Goal: Task Accomplishment & Management: Manage account settings

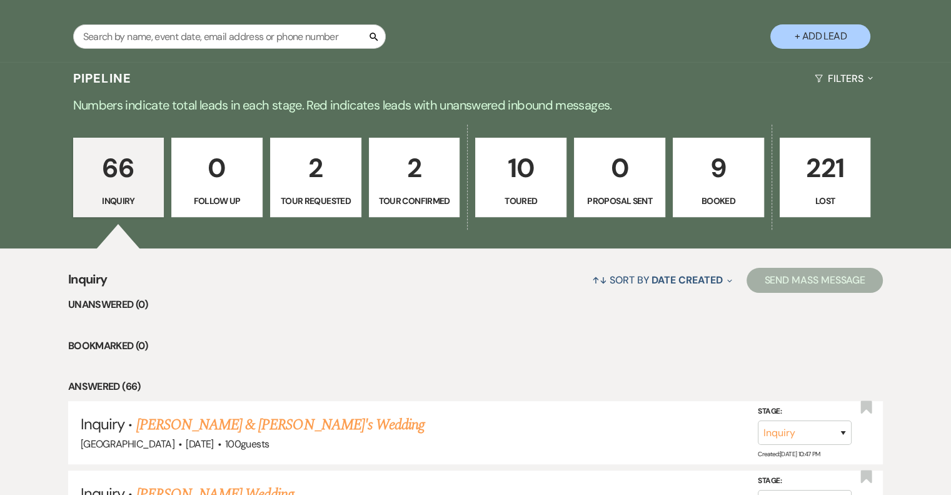
scroll to position [246, 0]
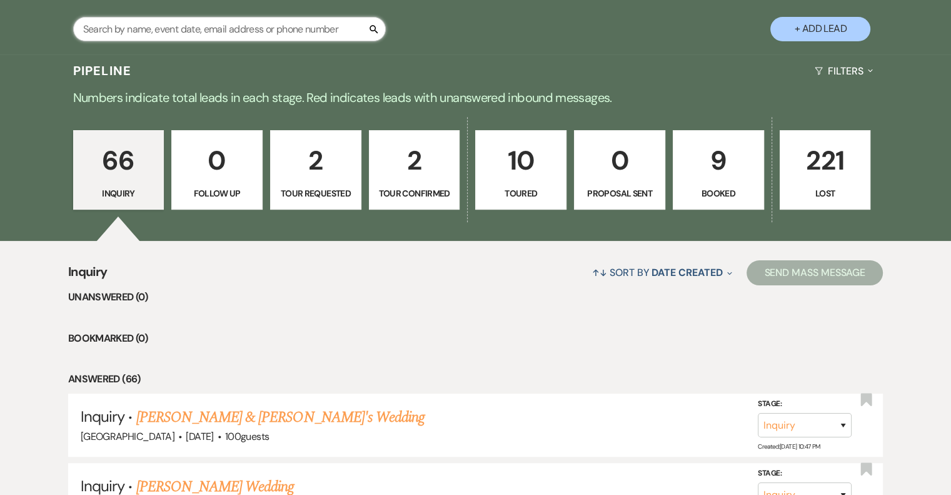
click at [212, 23] on input "text" at bounding box center [229, 29] width 313 height 24
type input "sav"
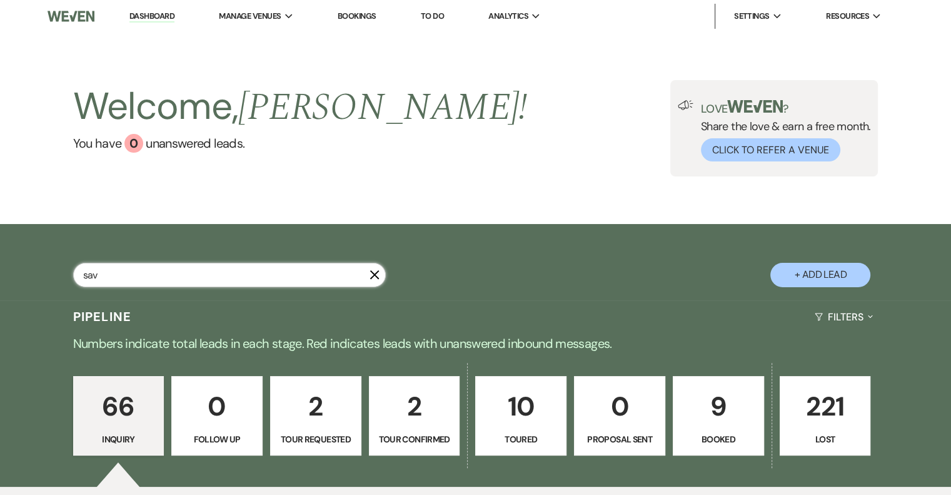
select select "8"
select select "6"
select select "8"
select select "5"
select select "8"
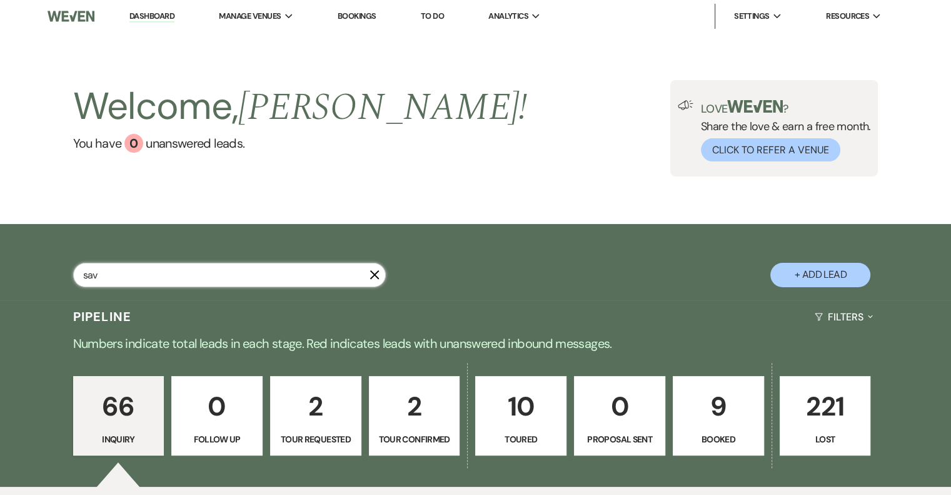
select select "5"
select select "8"
select select "5"
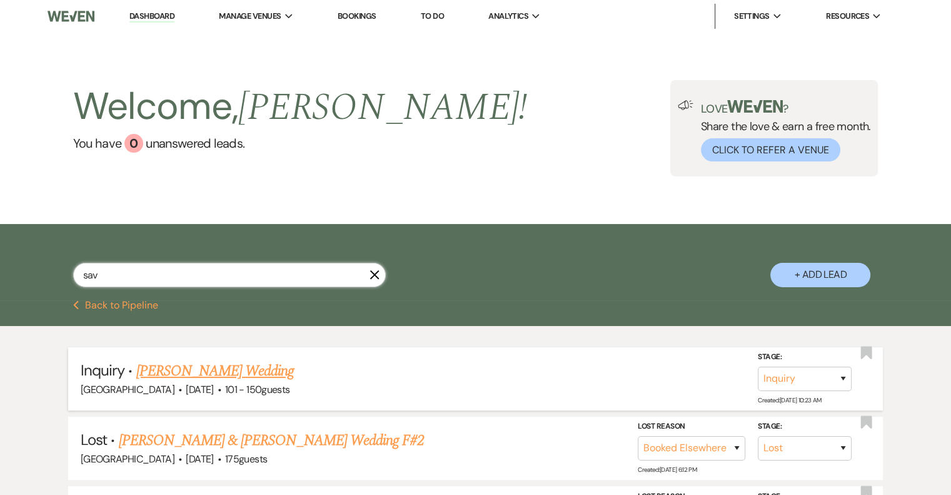
click at [205, 377] on link "[PERSON_NAME] Wedding" at bounding box center [215, 371] width 158 height 23
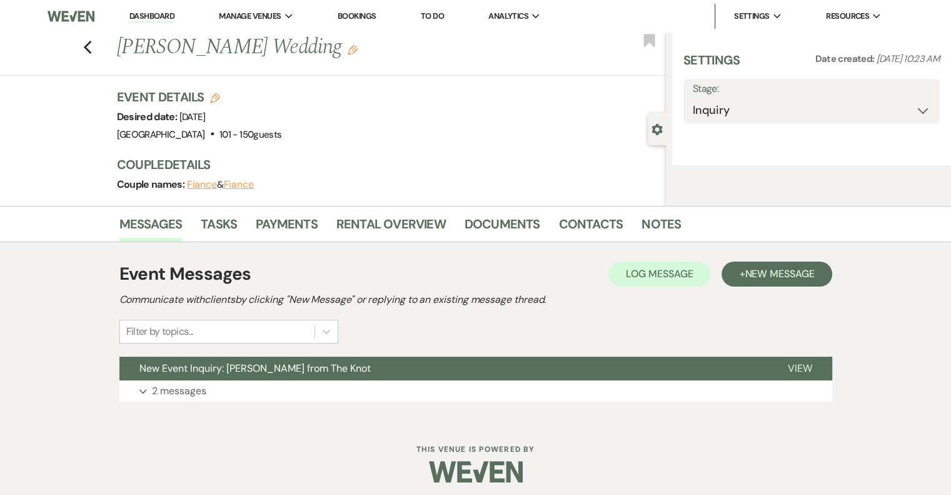
select select "2"
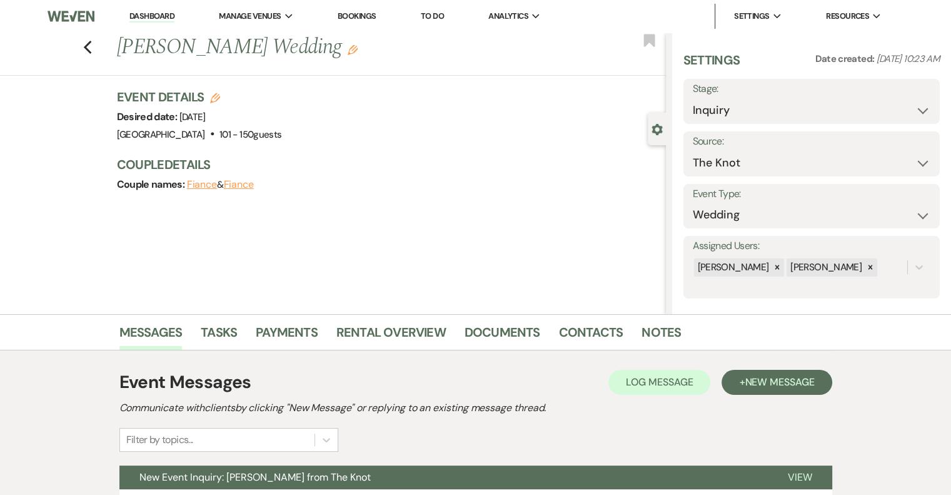
click at [348, 53] on icon "Edit" at bounding box center [353, 50] width 10 height 10
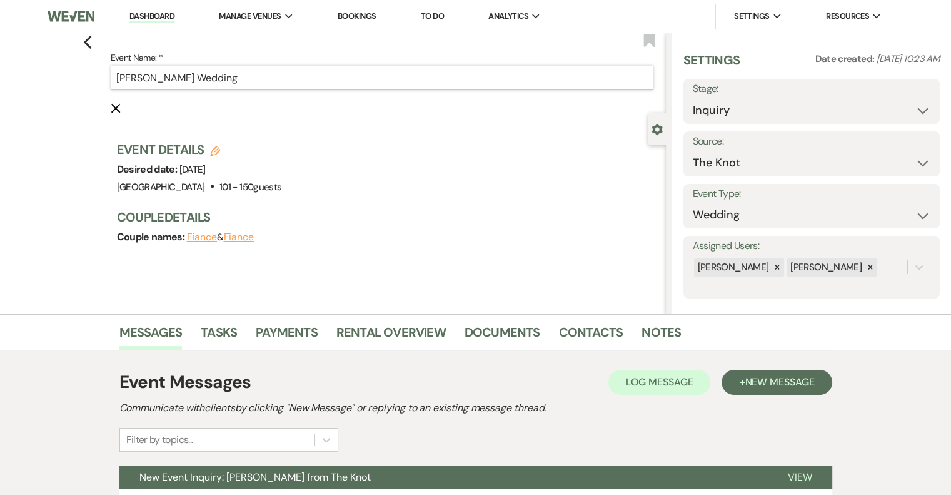
click at [322, 77] on input "[PERSON_NAME] Wedding" at bounding box center [382, 78] width 543 height 24
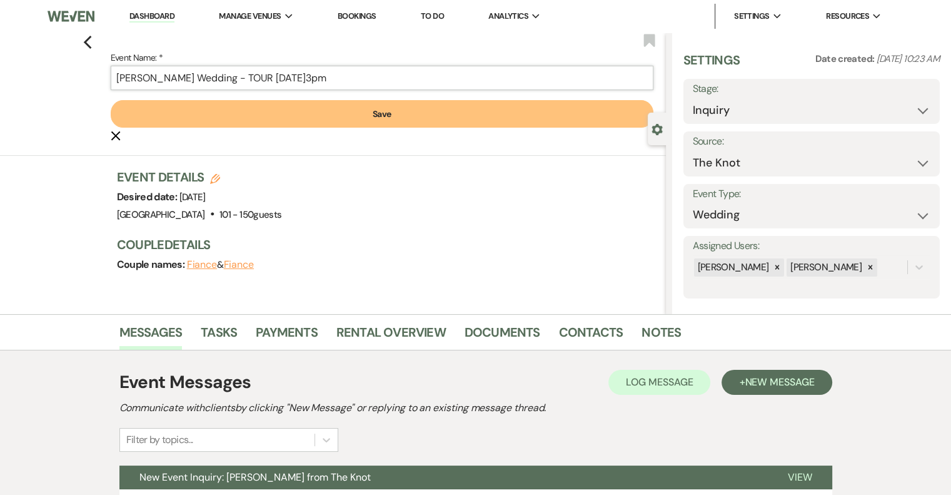
type input "[PERSON_NAME] Wedding - TOUR [DATE]3pm"
click at [388, 122] on button "Save" at bounding box center [382, 114] width 543 height 28
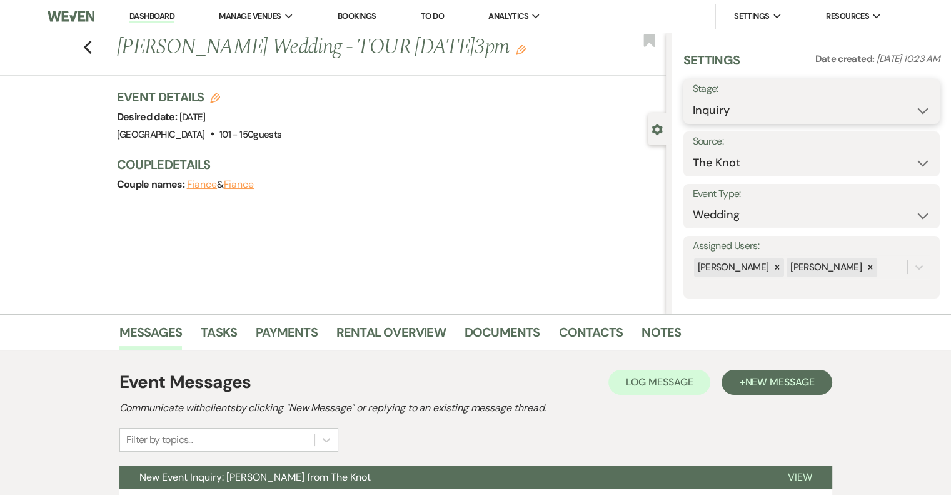
click at [777, 105] on select "Inquiry Follow Up Tour Requested Tour Confirmed Toured Proposal Sent Booked Lost" at bounding box center [812, 110] width 238 height 24
select select "4"
click at [693, 98] on select "Inquiry Follow Up Tour Requested Tour Confirmed Toured Proposal Sent Booked Lost" at bounding box center [812, 110] width 238 height 24
click at [913, 110] on button "Save" at bounding box center [913, 101] width 53 height 25
click at [93, 42] on icon "Previous" at bounding box center [87, 47] width 9 height 15
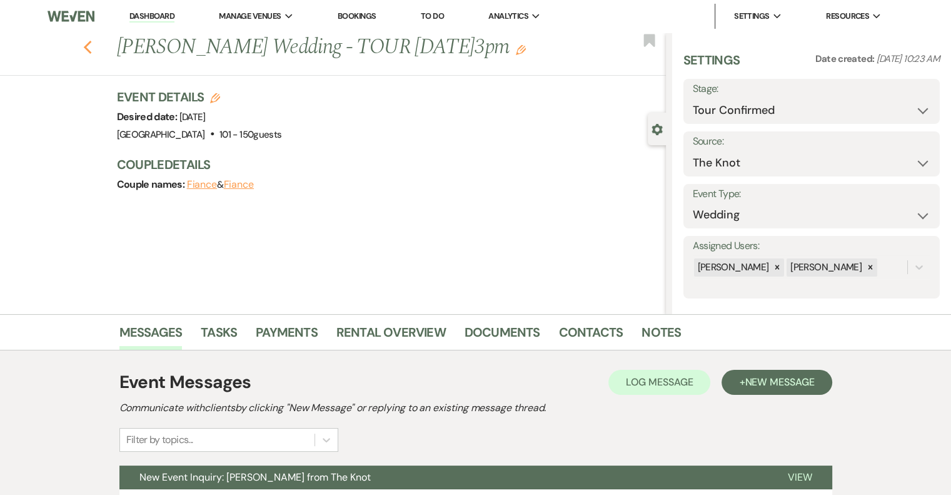
select select "4"
select select "8"
select select "6"
select select "8"
select select "5"
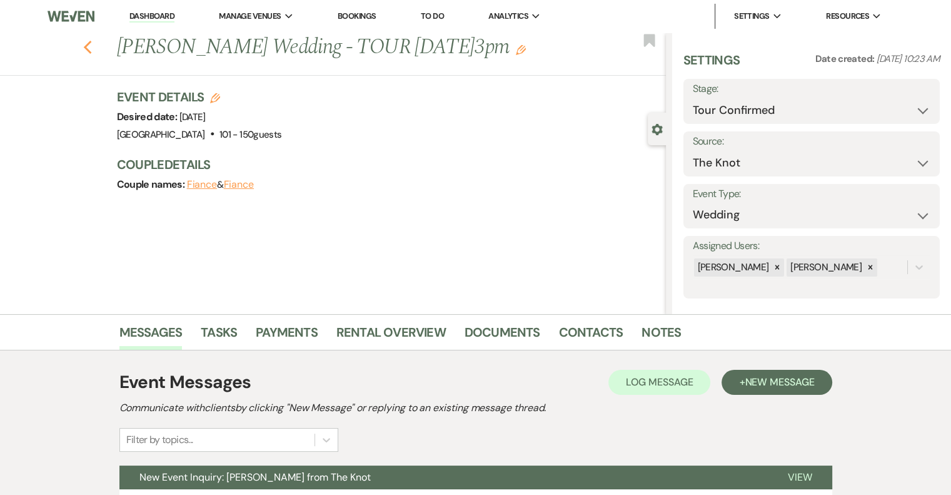
select select "8"
select select "5"
select select "8"
select select "5"
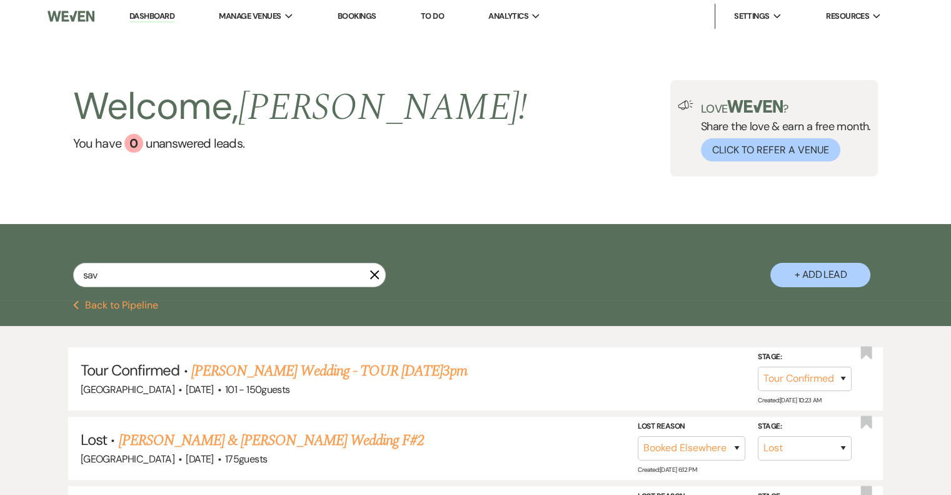
click at [375, 278] on icon "X" at bounding box center [375, 275] width 10 height 10
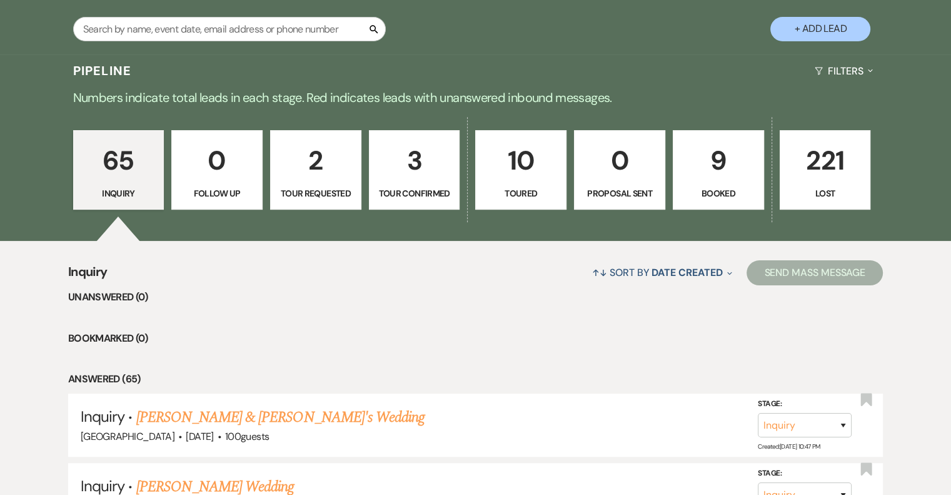
click at [415, 174] on p "3" at bounding box center [414, 160] width 75 height 42
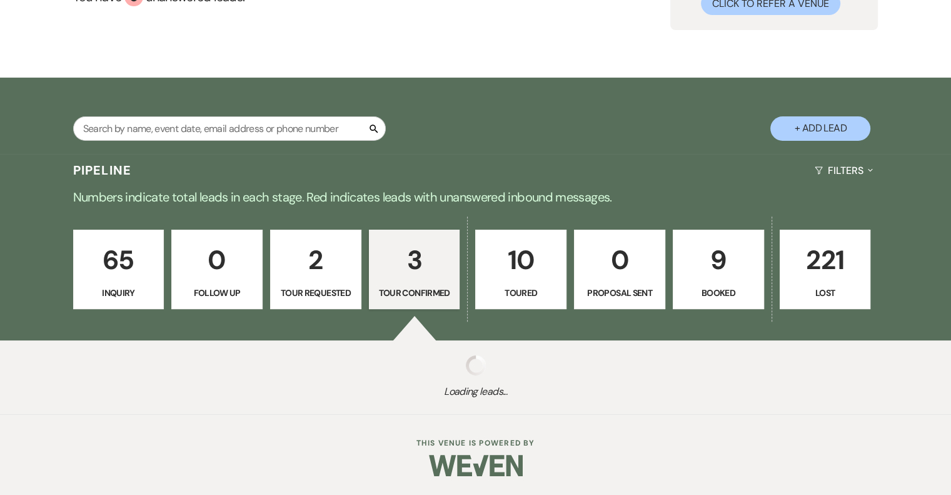
select select "4"
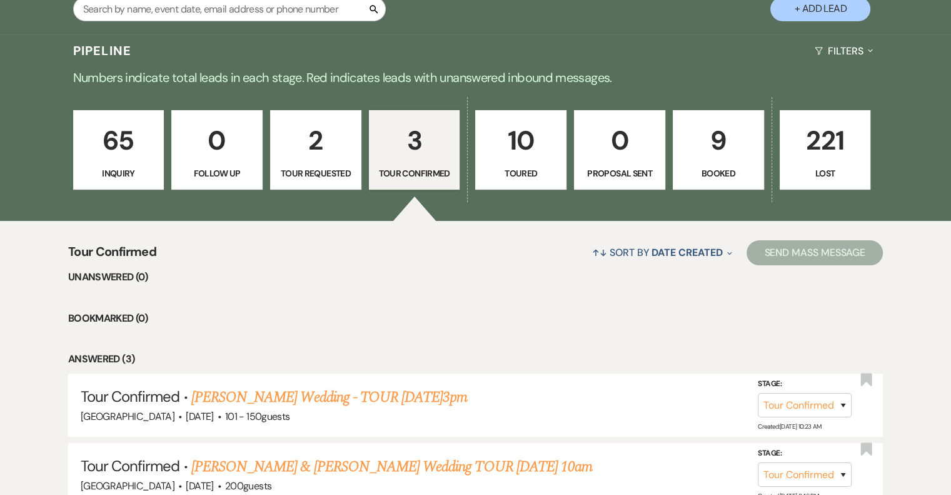
scroll to position [263, 0]
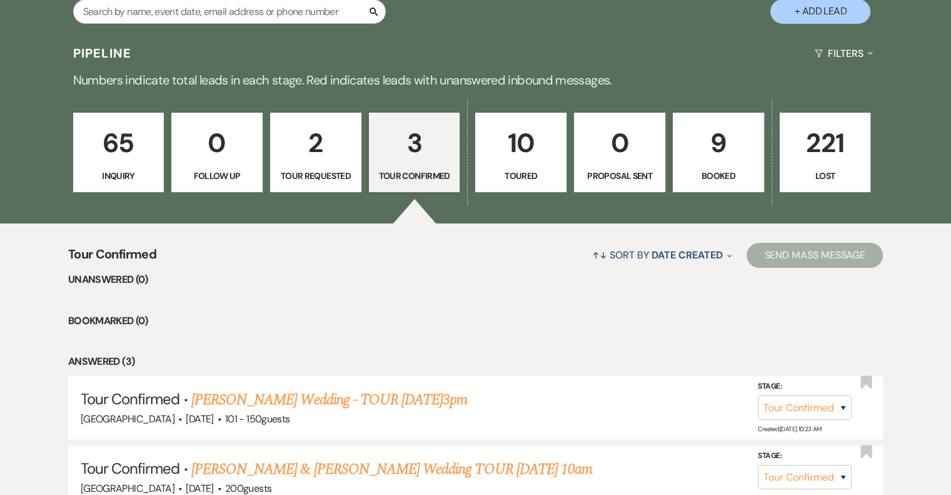
click at [823, 15] on button "+ Add Lead" at bounding box center [820, 11] width 100 height 24
select select "857"
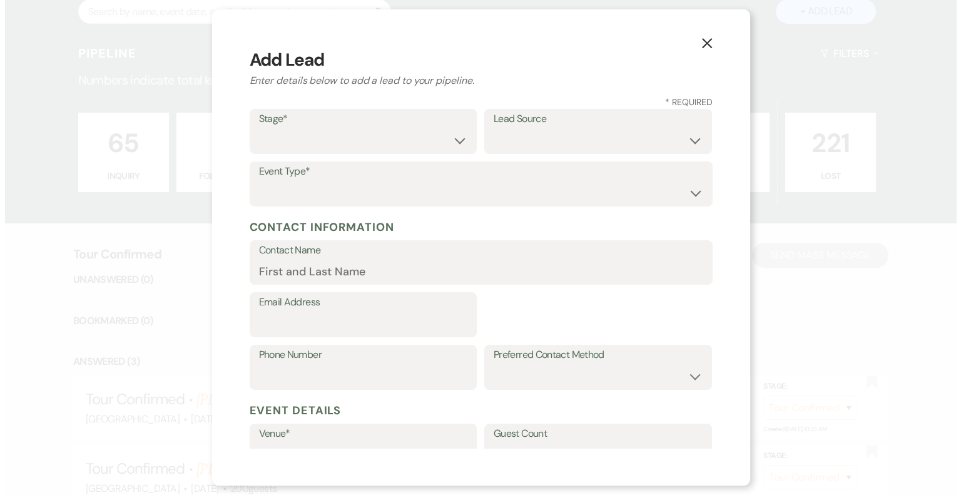
scroll to position [264, 0]
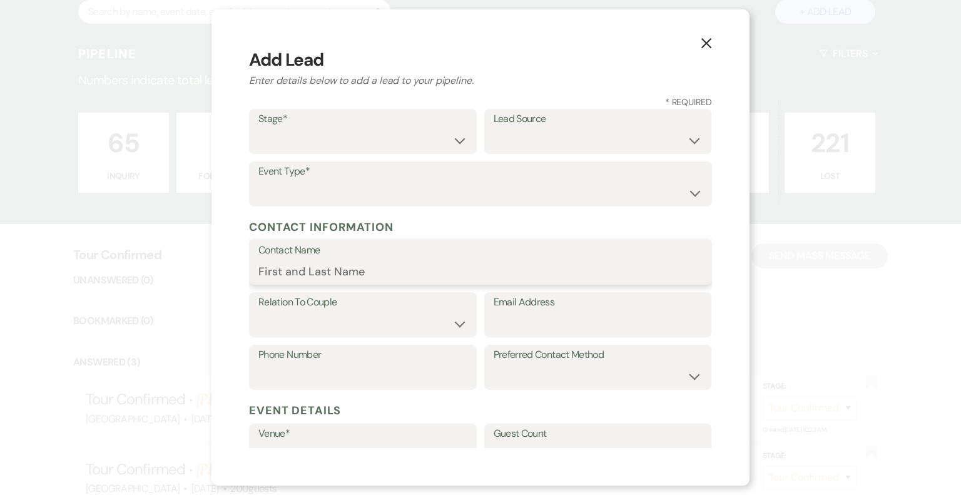
click at [363, 272] on input "Contact Name" at bounding box center [480, 271] width 444 height 24
paste input "[PERSON_NAME]"
type input "[PERSON_NAME]"
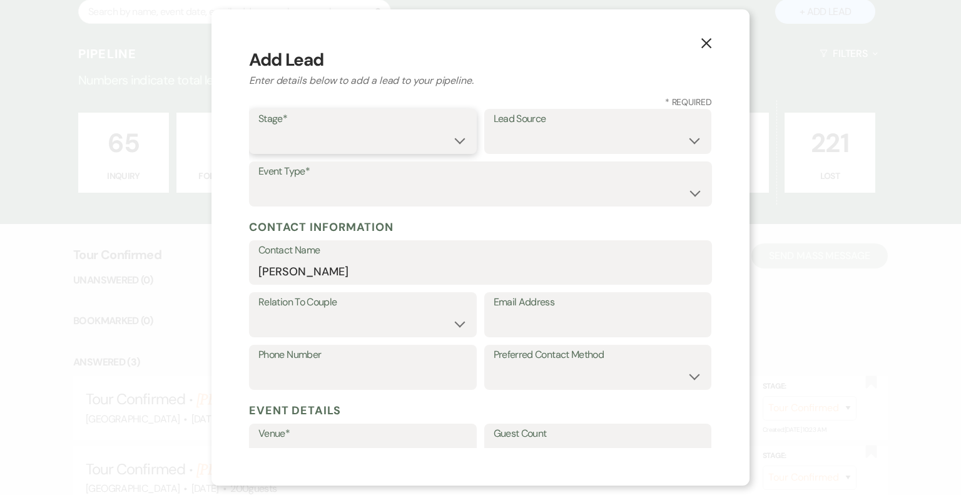
click at [429, 131] on select "Inquiry Follow Up Tour Requested Tour Confirmed Toured Proposal Sent Booked Lost" at bounding box center [362, 140] width 209 height 24
select select "4"
click at [258, 128] on select "Inquiry Follow Up Tour Requested Tour Confirmed Toured Proposal Sent Booked Lost" at bounding box center [362, 140] width 209 height 24
click at [587, 140] on select "Weven Venue Website Instagram Facebook Pinterest Google The Knot Wedding Wire H…" at bounding box center [597, 140] width 209 height 24
select select "5"
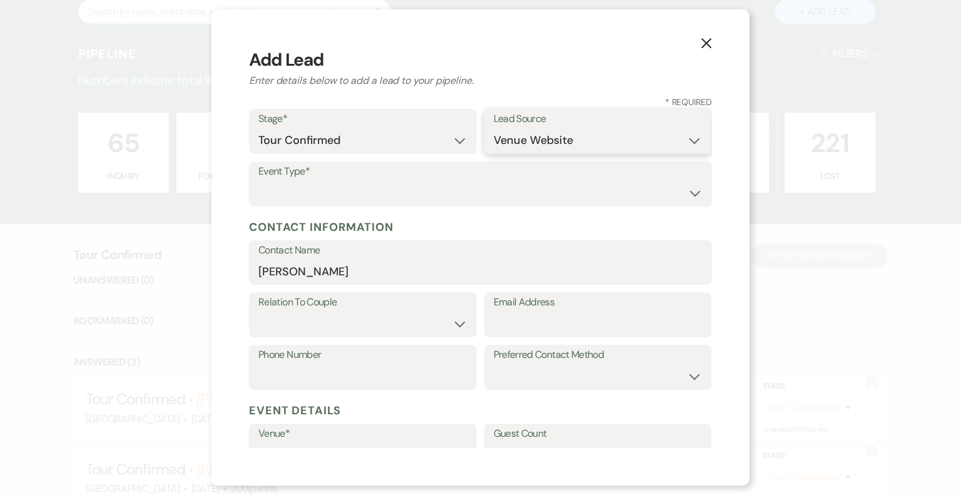
click at [493, 128] on select "Weven Venue Website Instagram Facebook Pinterest Google The Knot Wedding Wire H…" at bounding box center [597, 140] width 209 height 24
click at [336, 198] on select "Wedding Anniversary Party Baby Shower Bachelorette / Bachelor Party Birthday Pa…" at bounding box center [480, 193] width 444 height 24
select select "1"
click at [258, 181] on select "Wedding Anniversary Party Baby Shower Bachelorette / Bachelor Party Birthday Pa…" at bounding box center [480, 193] width 444 height 24
click at [516, 326] on input "Email Address" at bounding box center [597, 323] width 209 height 24
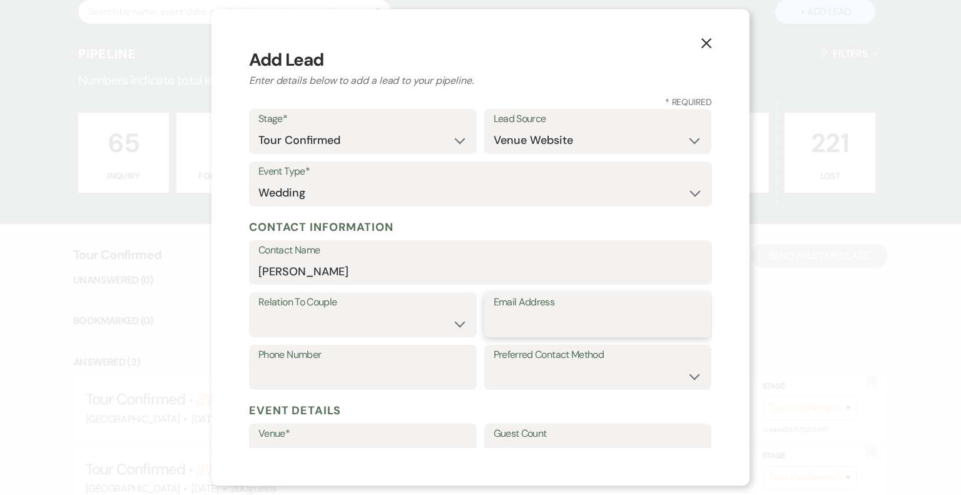
paste input "[EMAIL_ADDRESS][DOMAIN_NAME]"
type input "[EMAIL_ADDRESS][DOMAIN_NAME]"
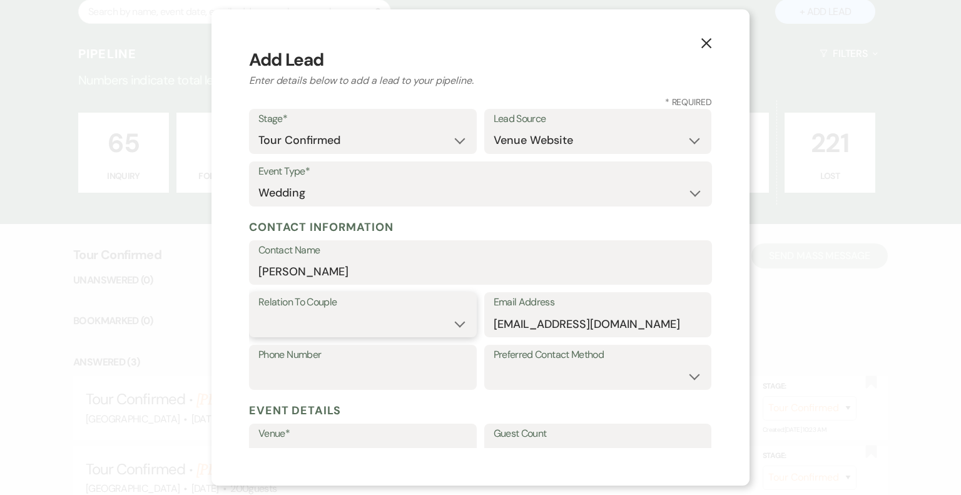
click at [453, 325] on select "Couple Planner Parent of Couple Family Member Friend Other" at bounding box center [362, 323] width 209 height 24
select select "1"
click at [258, 311] on select "Couple Planner Parent of Couple Family Member Friend Other" at bounding box center [362, 323] width 209 height 24
click at [317, 370] on input "Phone Number" at bounding box center [362, 376] width 209 height 24
paste input "[PHONE_NUMBER]"
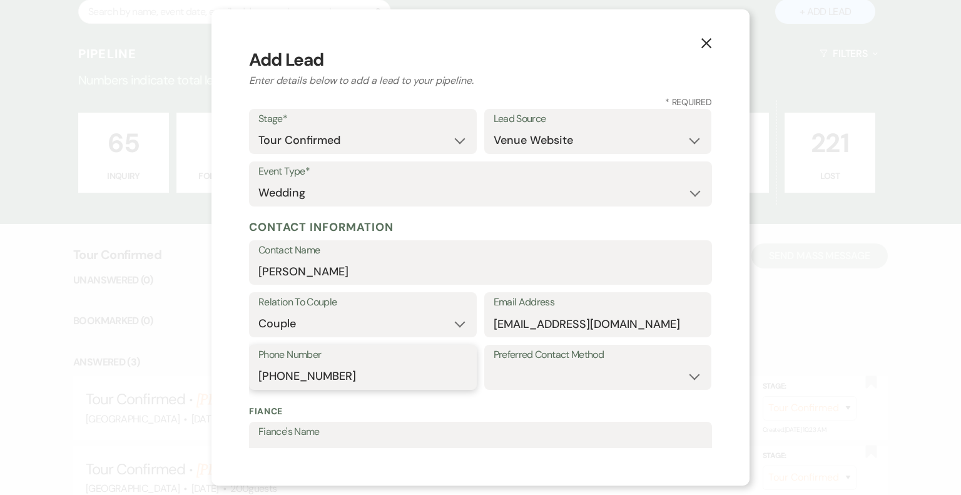
type input "[PHONE_NUMBER]"
click at [572, 375] on select "Email Phone Text" at bounding box center [597, 376] width 209 height 24
select select "email"
click at [493, 364] on select "Email Phone Text" at bounding box center [597, 376] width 209 height 24
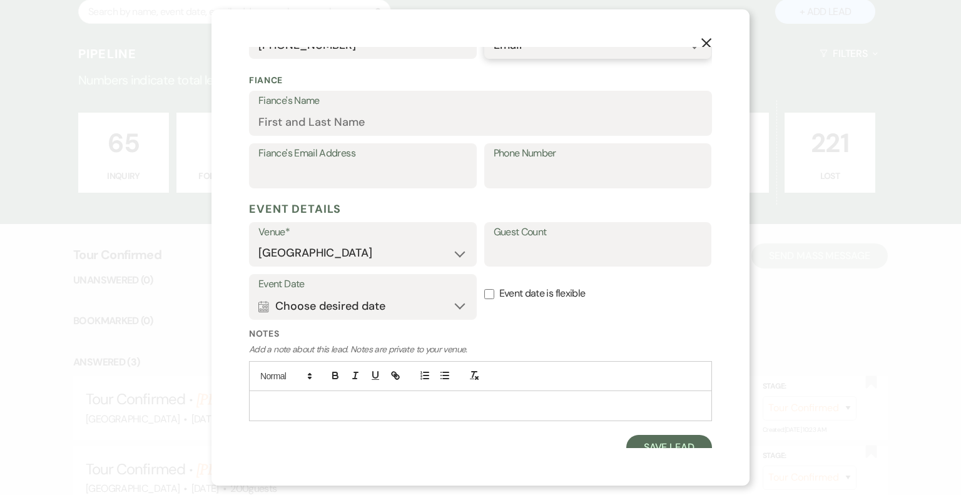
scroll to position [341, 0]
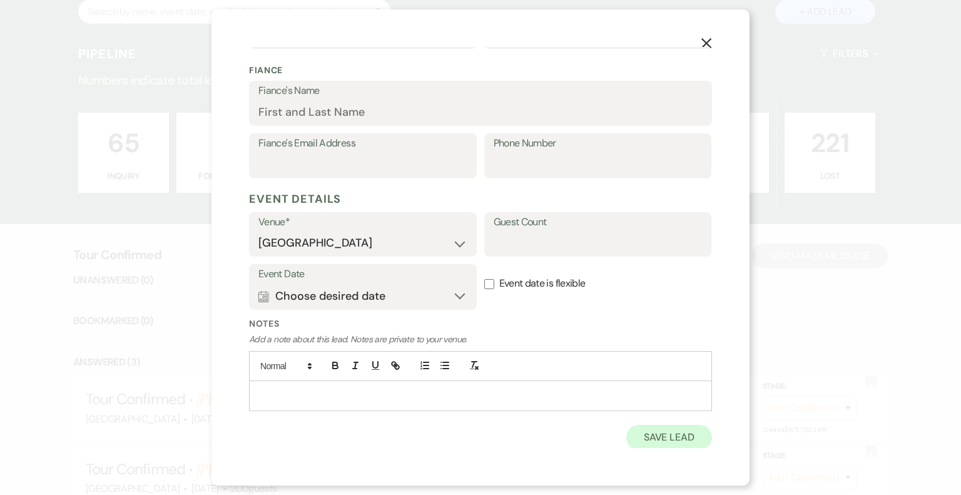
click at [671, 442] on button "Save Lead" at bounding box center [669, 437] width 86 height 25
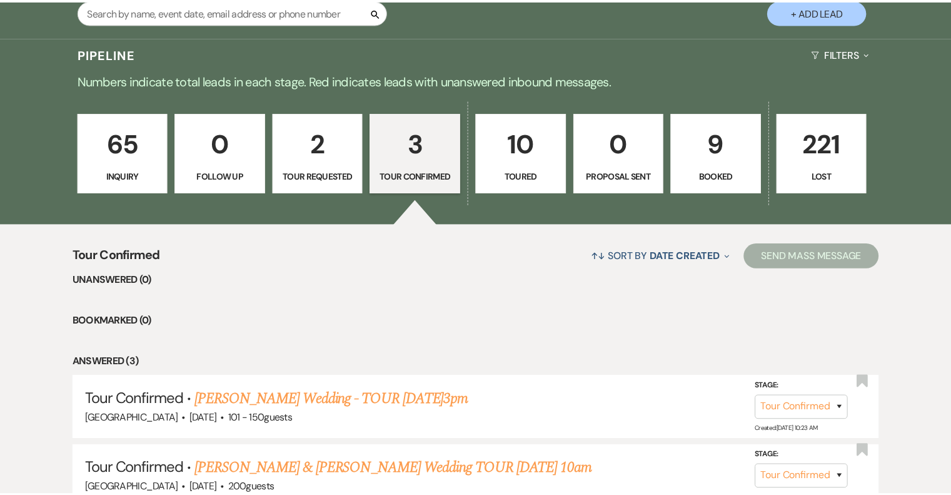
scroll to position [263, 0]
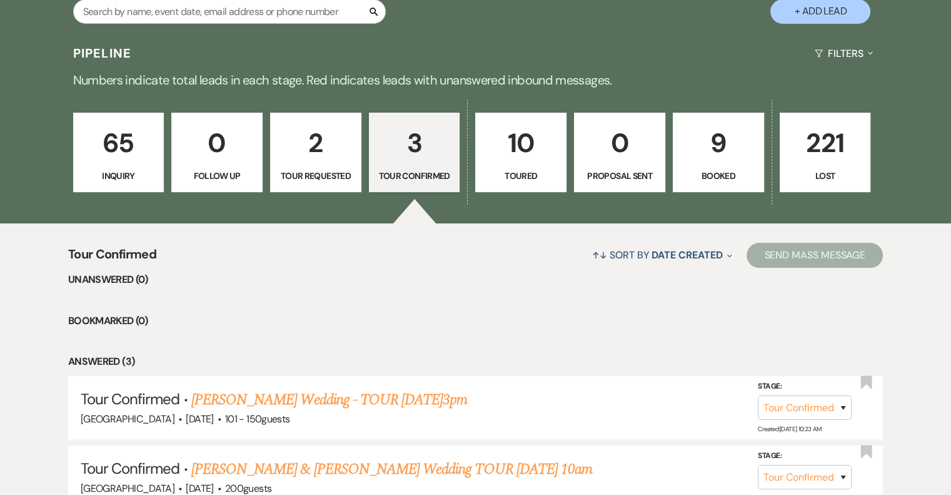
select select "4"
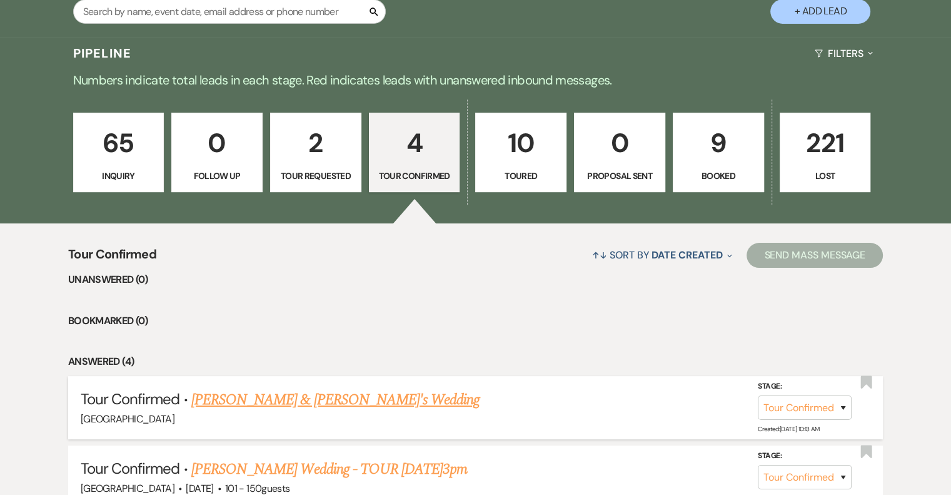
click at [348, 401] on link "[PERSON_NAME] & [PERSON_NAME]'s Wedding" at bounding box center [335, 399] width 289 height 23
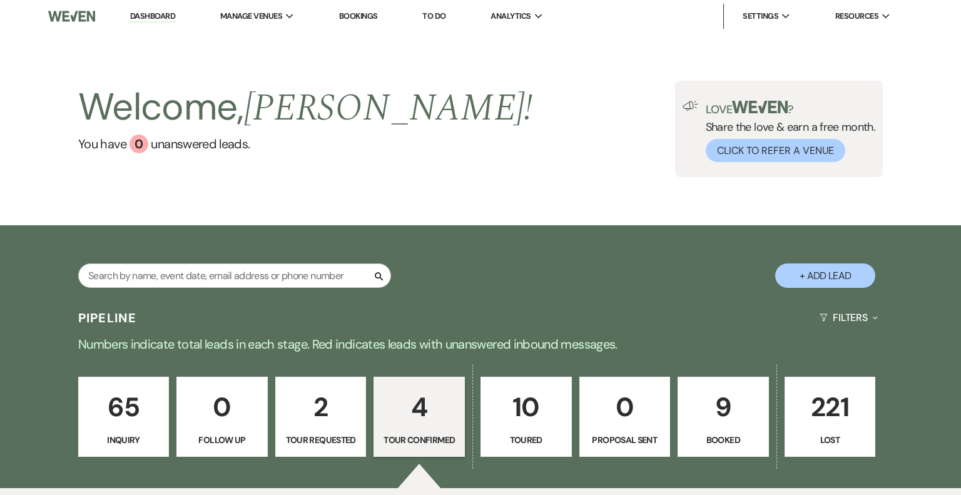
select select "4"
select select "5"
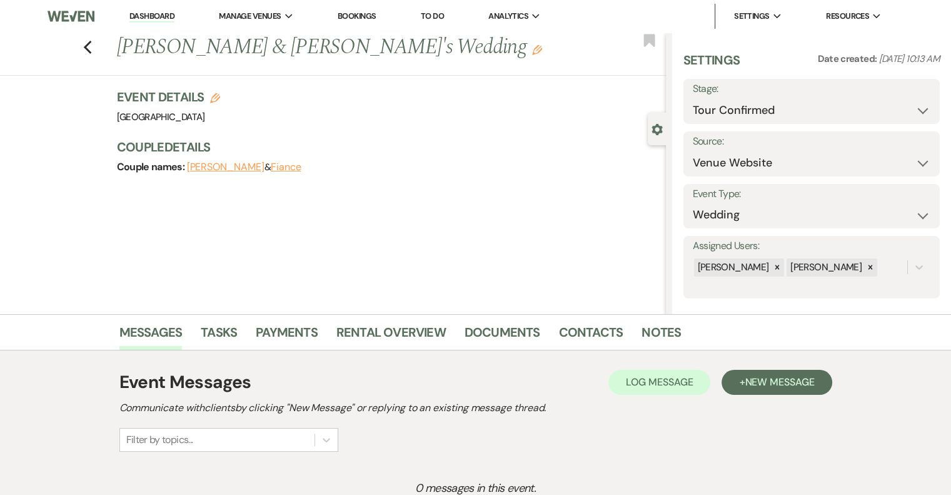
click at [532, 50] on icon "Edit" at bounding box center [537, 50] width 10 height 10
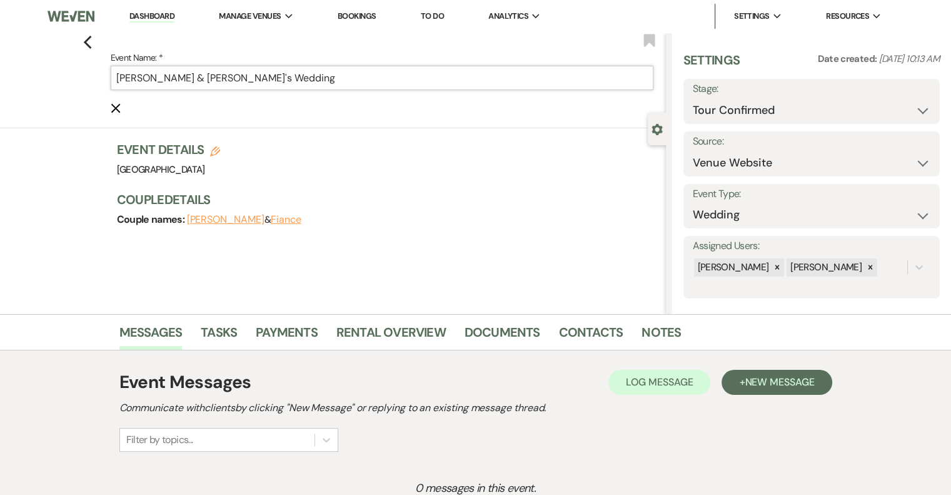
click at [336, 79] on input "[PERSON_NAME] & [PERSON_NAME]'s Wedding" at bounding box center [382, 78] width 543 height 24
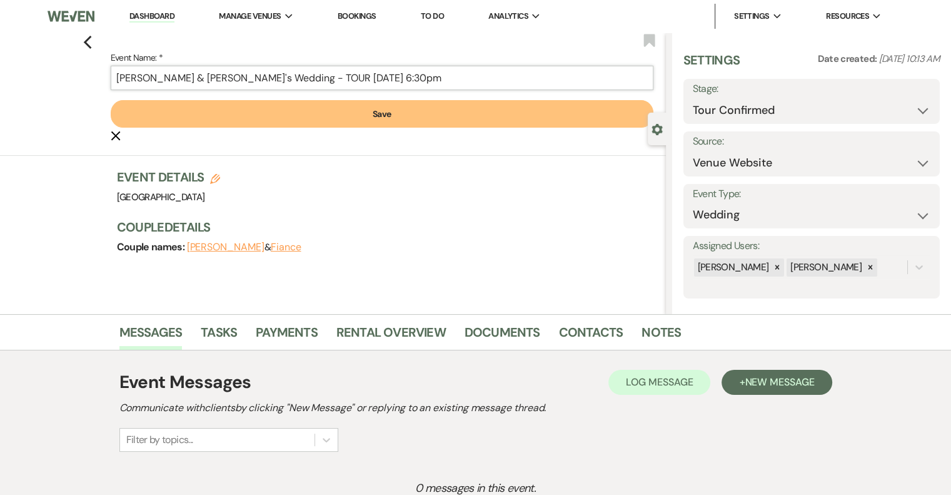
type input "[PERSON_NAME] & [PERSON_NAME]'s Wedding - TOUR [DATE] 6:30pm"
click at [385, 106] on button "Save" at bounding box center [382, 114] width 543 height 28
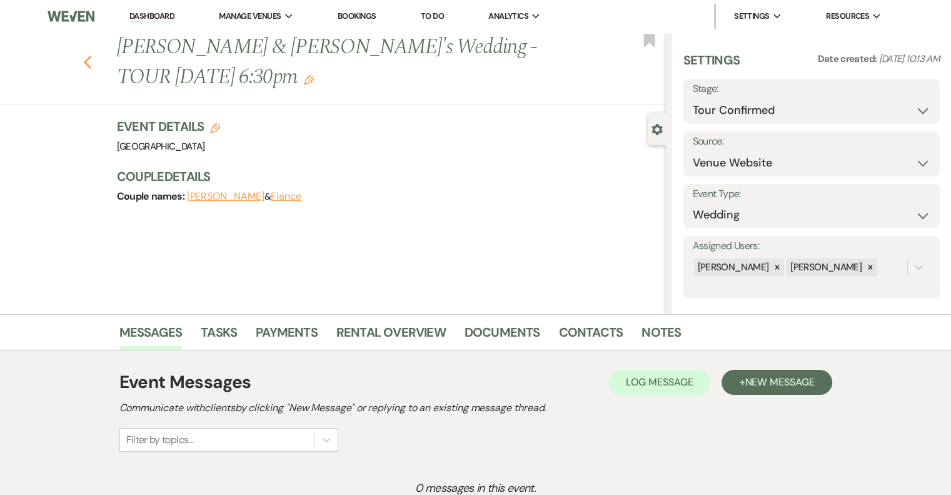
click at [89, 63] on use "button" at bounding box center [87, 63] width 8 height 14
select select "4"
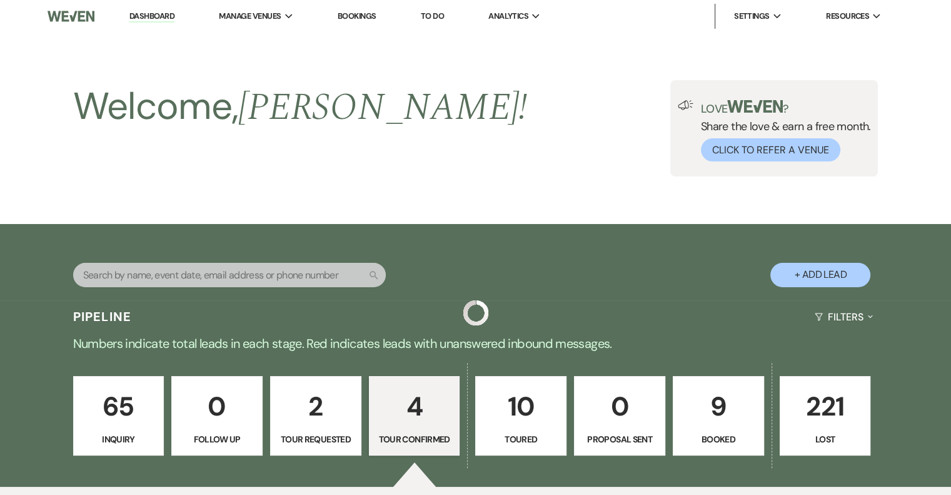
scroll to position [263, 0]
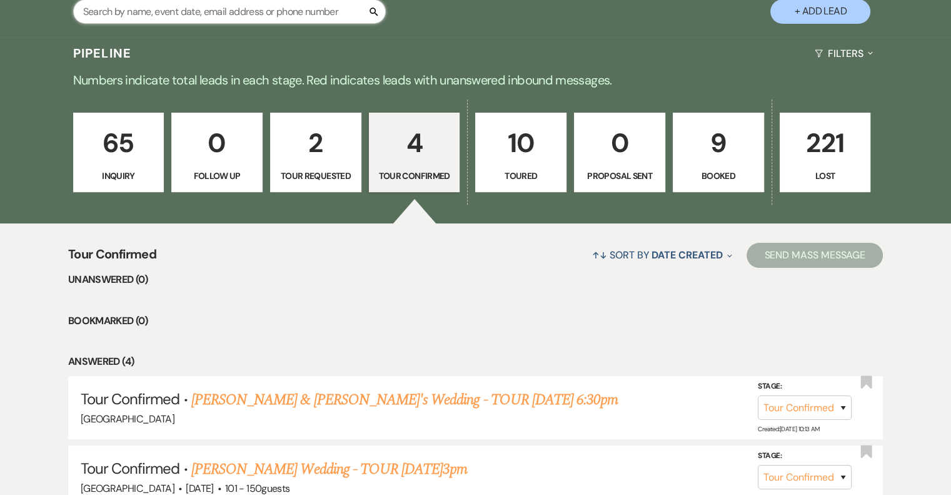
click at [199, 16] on input "text" at bounding box center [229, 11] width 313 height 24
type input "cait"
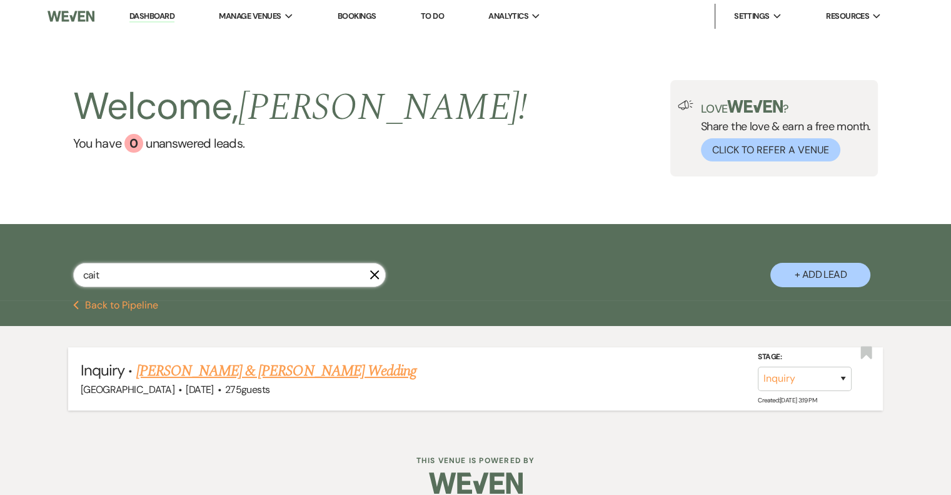
click at [353, 373] on link "[PERSON_NAME] & [PERSON_NAME] Wedding" at bounding box center [276, 371] width 280 height 23
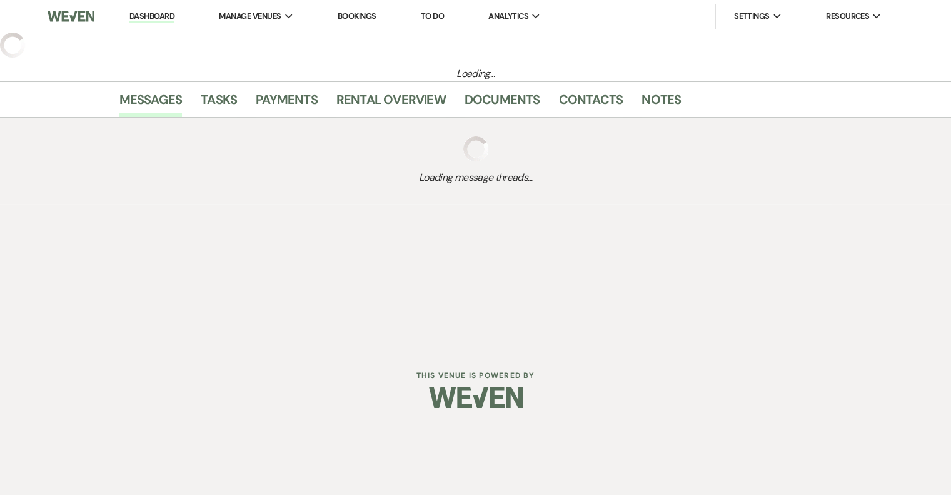
select select "5"
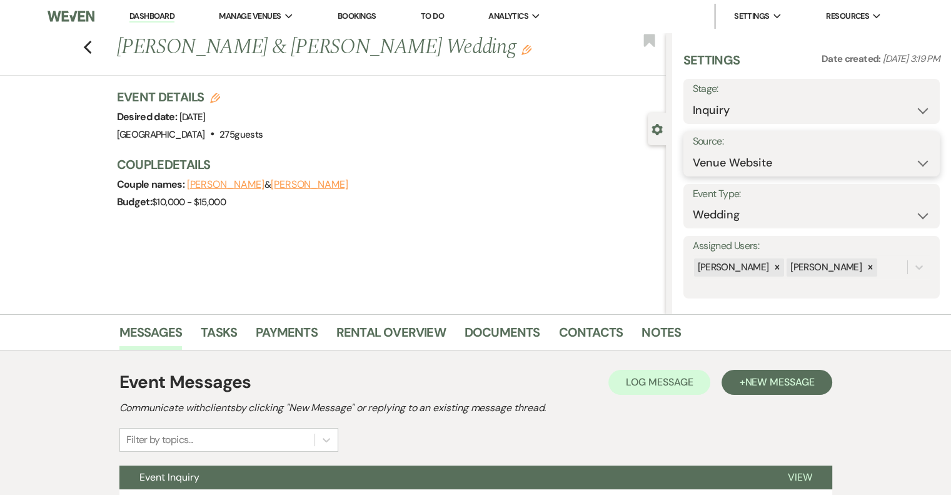
click at [739, 157] on select "Weven Venue Website Instagram Facebook Pinterest Google The Knot Wedding Wire H…" at bounding box center [812, 163] width 238 height 24
click at [760, 108] on select "Inquiry Follow Up Tour Requested Tour Confirmed Toured Proposal Sent Booked Lost" at bounding box center [812, 110] width 238 height 24
select select "4"
click at [693, 98] on select "Inquiry Follow Up Tour Requested Tour Confirmed Toured Proposal Sent Booked Lost" at bounding box center [812, 110] width 238 height 24
click at [909, 106] on button "Save" at bounding box center [913, 101] width 53 height 25
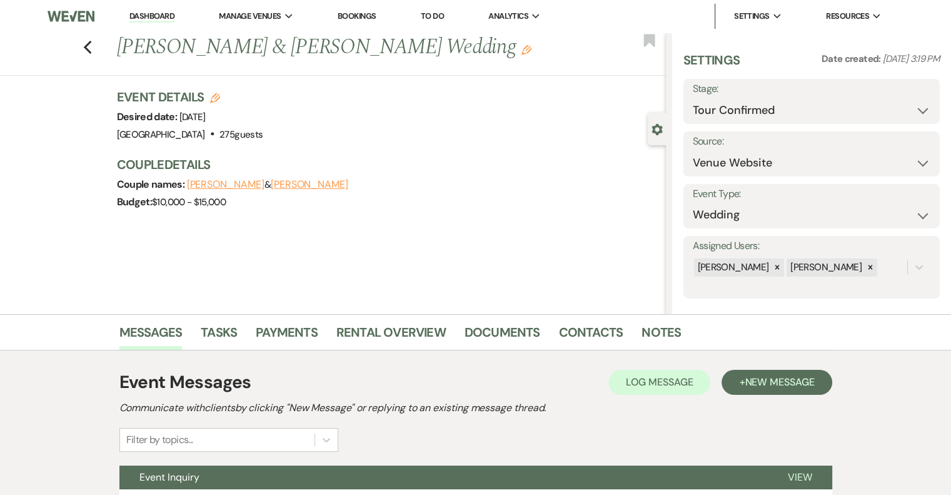
click at [472, 47] on h1 "[PERSON_NAME] & [PERSON_NAME] Wedding Edit" at bounding box center [334, 48] width 435 height 30
click at [522, 51] on icon "Edit" at bounding box center [527, 50] width 10 height 10
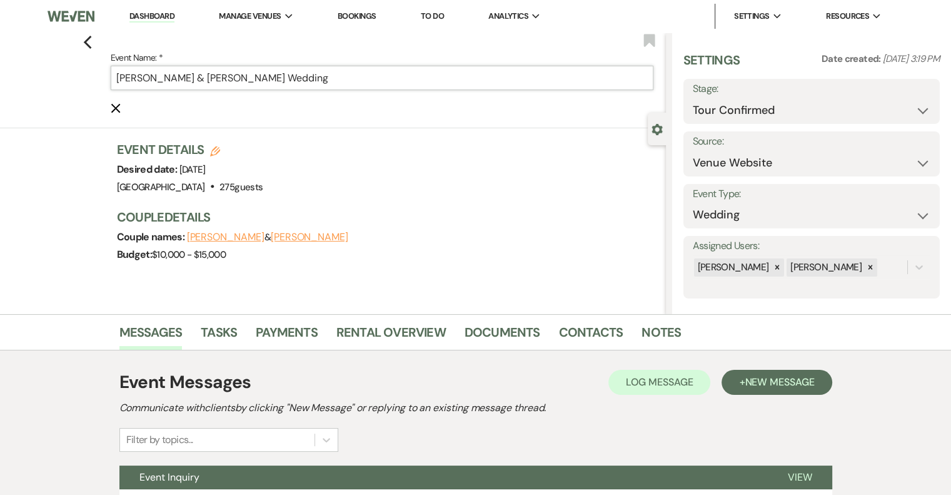
click at [404, 78] on input "[PERSON_NAME] & [PERSON_NAME] Wedding" at bounding box center [382, 78] width 543 height 24
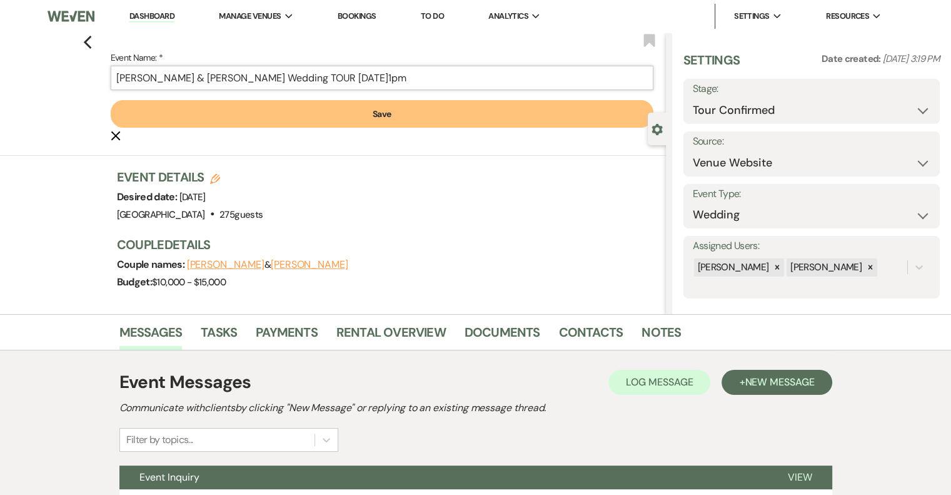
type input "[PERSON_NAME] & [PERSON_NAME] Wedding TOUR [DATE]1pm"
click at [413, 114] on button "Save" at bounding box center [382, 114] width 543 height 28
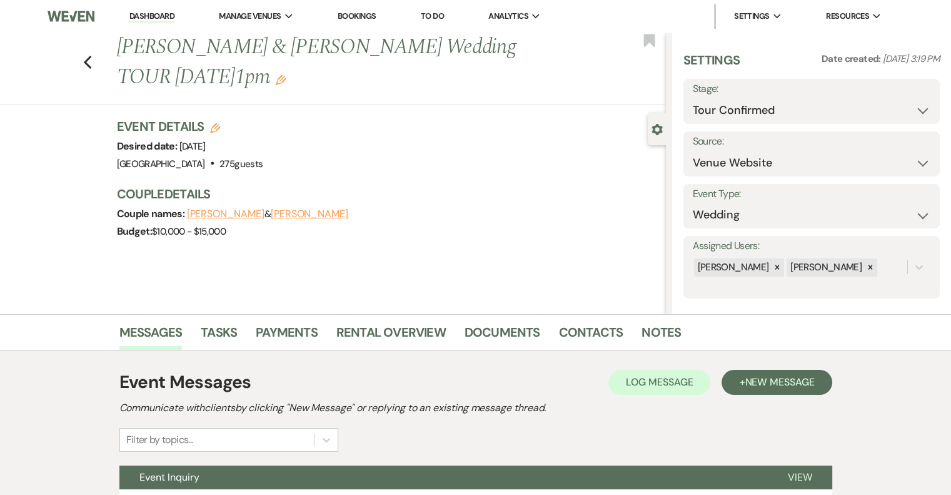
click at [91, 61] on use "button" at bounding box center [87, 63] width 8 height 14
select select "4"
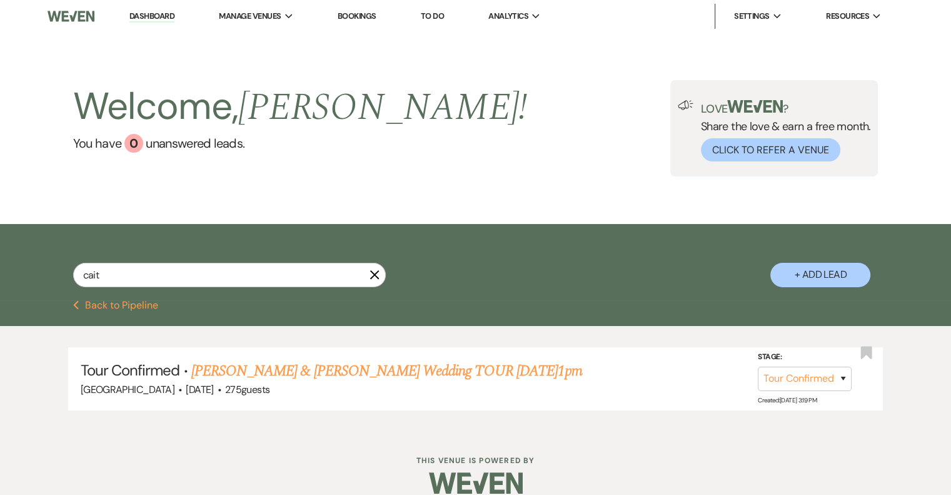
click at [375, 277] on use "button" at bounding box center [374, 274] width 9 height 9
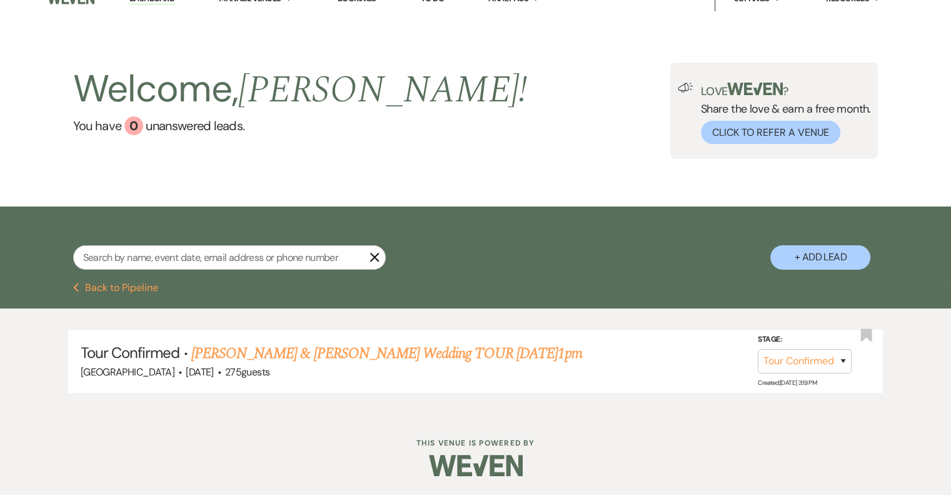
select select "4"
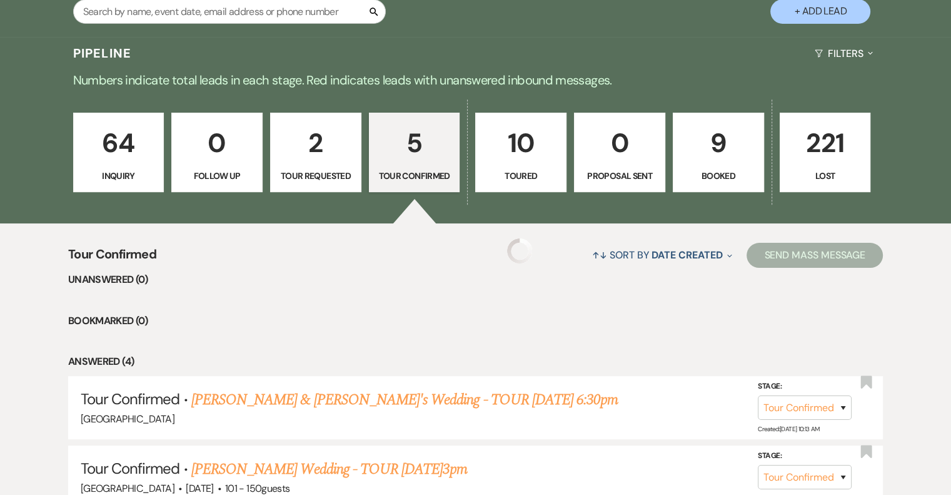
select select "4"
click at [125, 159] on p "64" at bounding box center [118, 143] width 75 height 42
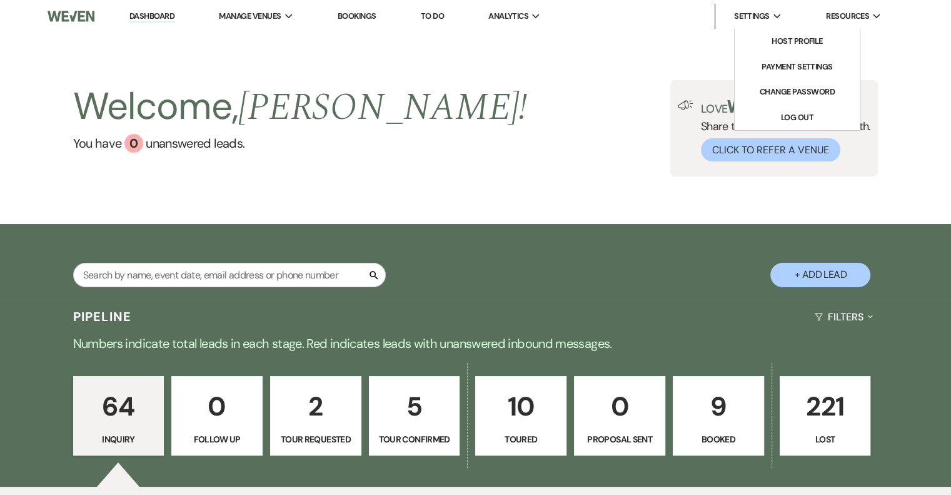
click at [776, 16] on icon "Expand" at bounding box center [778, 17] width 8 height 6
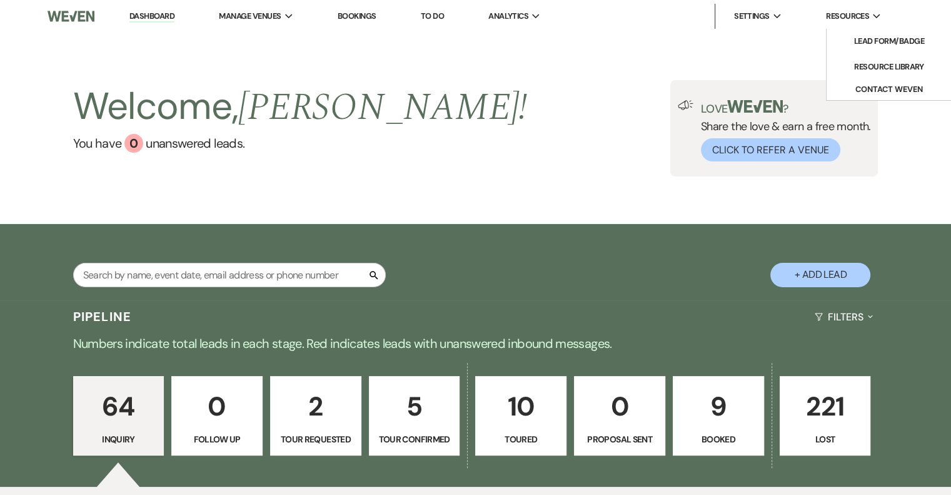
click at [866, 21] on span "Resources" at bounding box center [847, 16] width 43 height 13
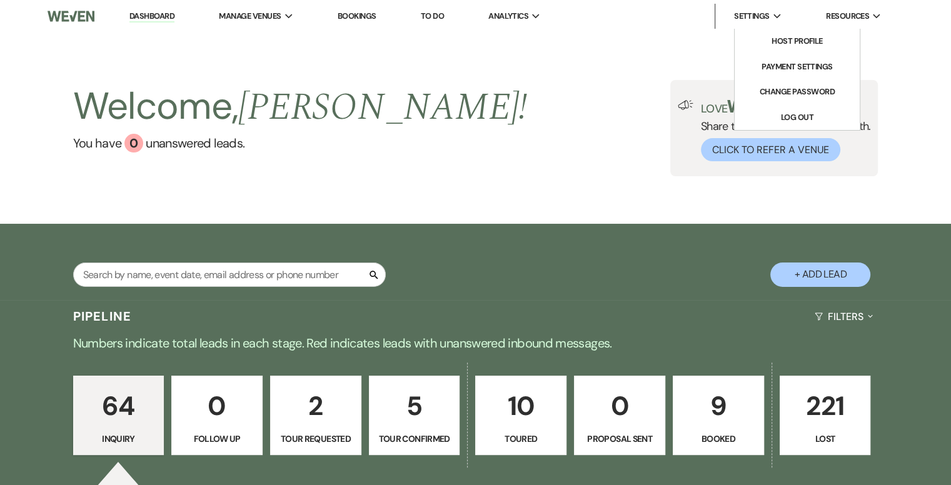
click at [768, 25] on li "Settings Expand Host Profile Payment Settings Change Password Log Out" at bounding box center [751, 16] width 73 height 25
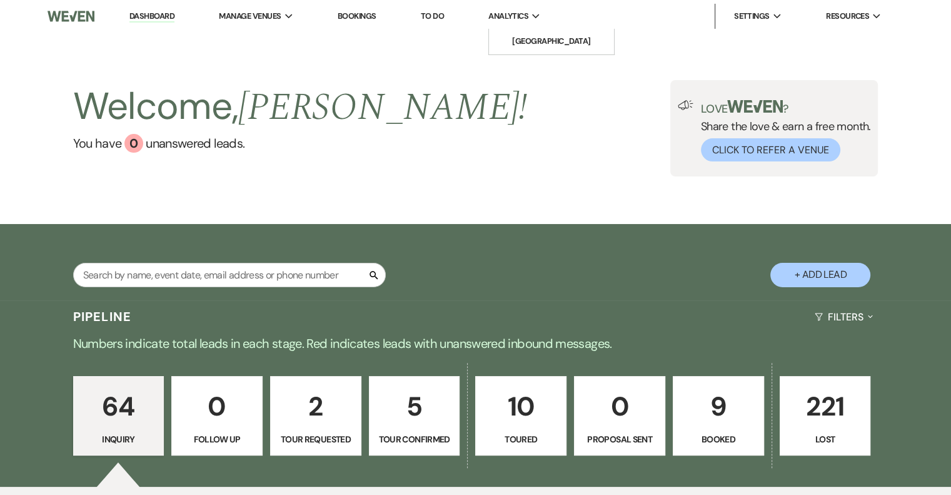
click at [528, 11] on span "Analytics" at bounding box center [508, 16] width 40 height 13
click at [528, 34] on link "[GEOGRAPHIC_DATA]" at bounding box center [551, 41] width 125 height 25
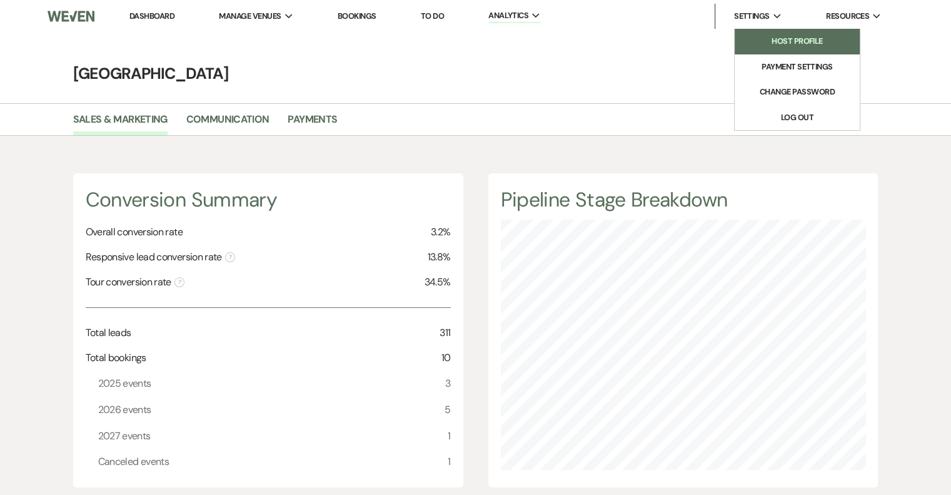
click at [798, 47] on li "Host Profile" at bounding box center [797, 41] width 113 height 13
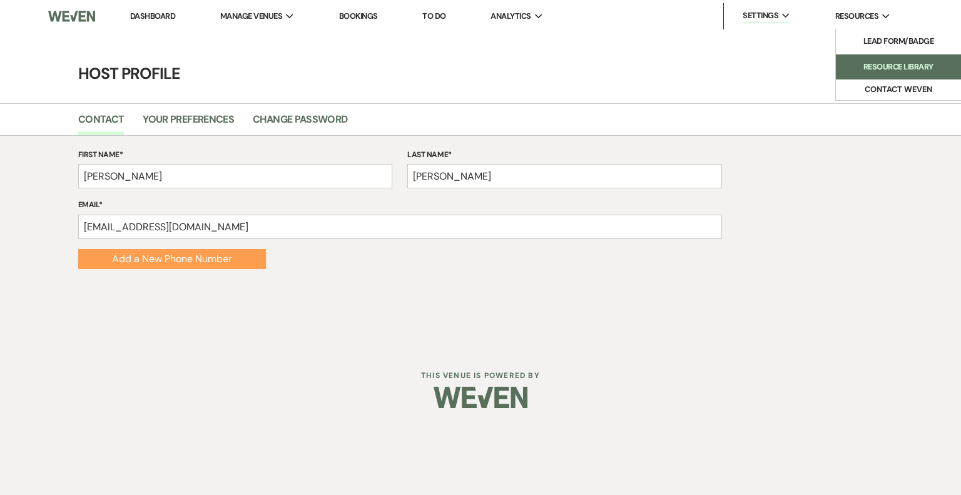
click at [866, 69] on li "Resource Library" at bounding box center [898, 67] width 113 height 13
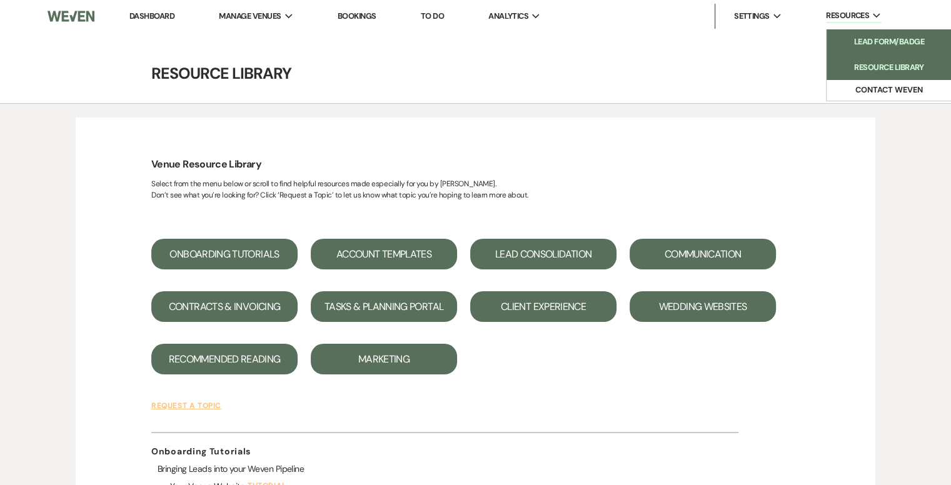
click at [916, 39] on li "Lead Form/Badge" at bounding box center [889, 42] width 113 height 13
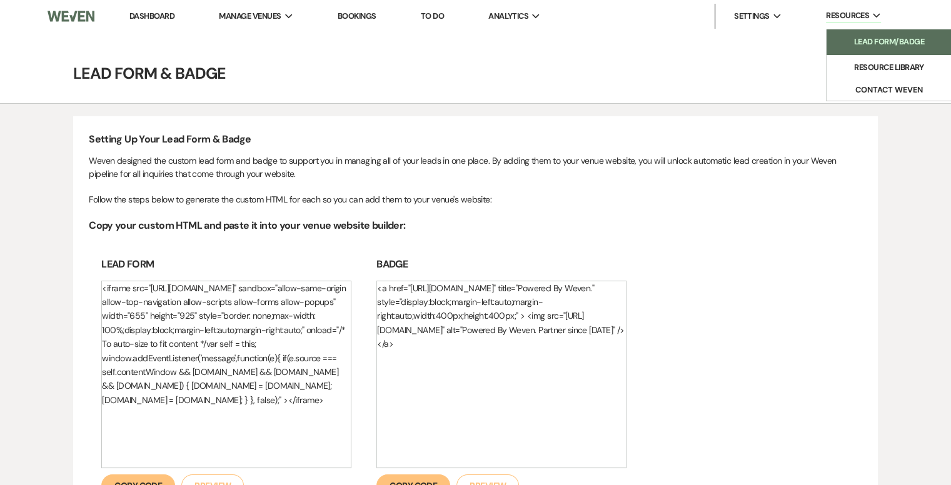
click at [291, 16] on icon "Expand" at bounding box center [289, 17] width 8 height 6
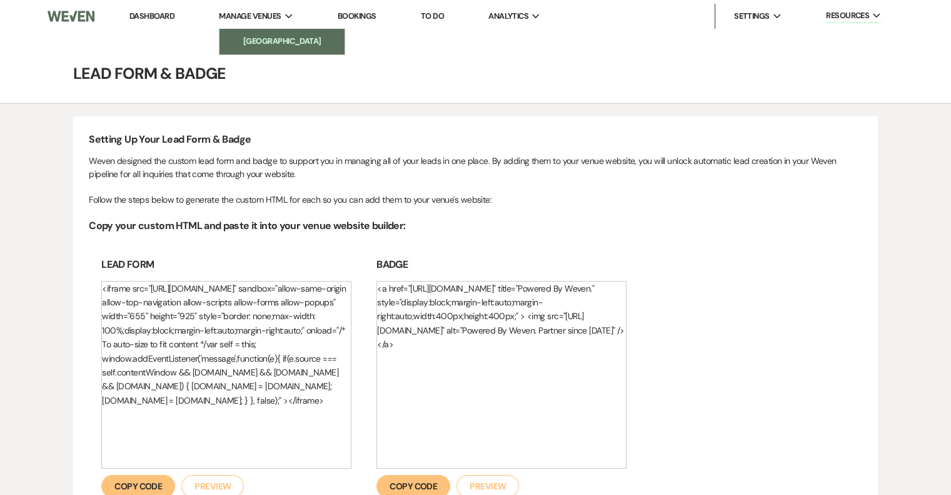
click at [304, 40] on li "[GEOGRAPHIC_DATA]" at bounding box center [282, 41] width 113 height 13
